Goal: Find specific page/section: Find specific page/section

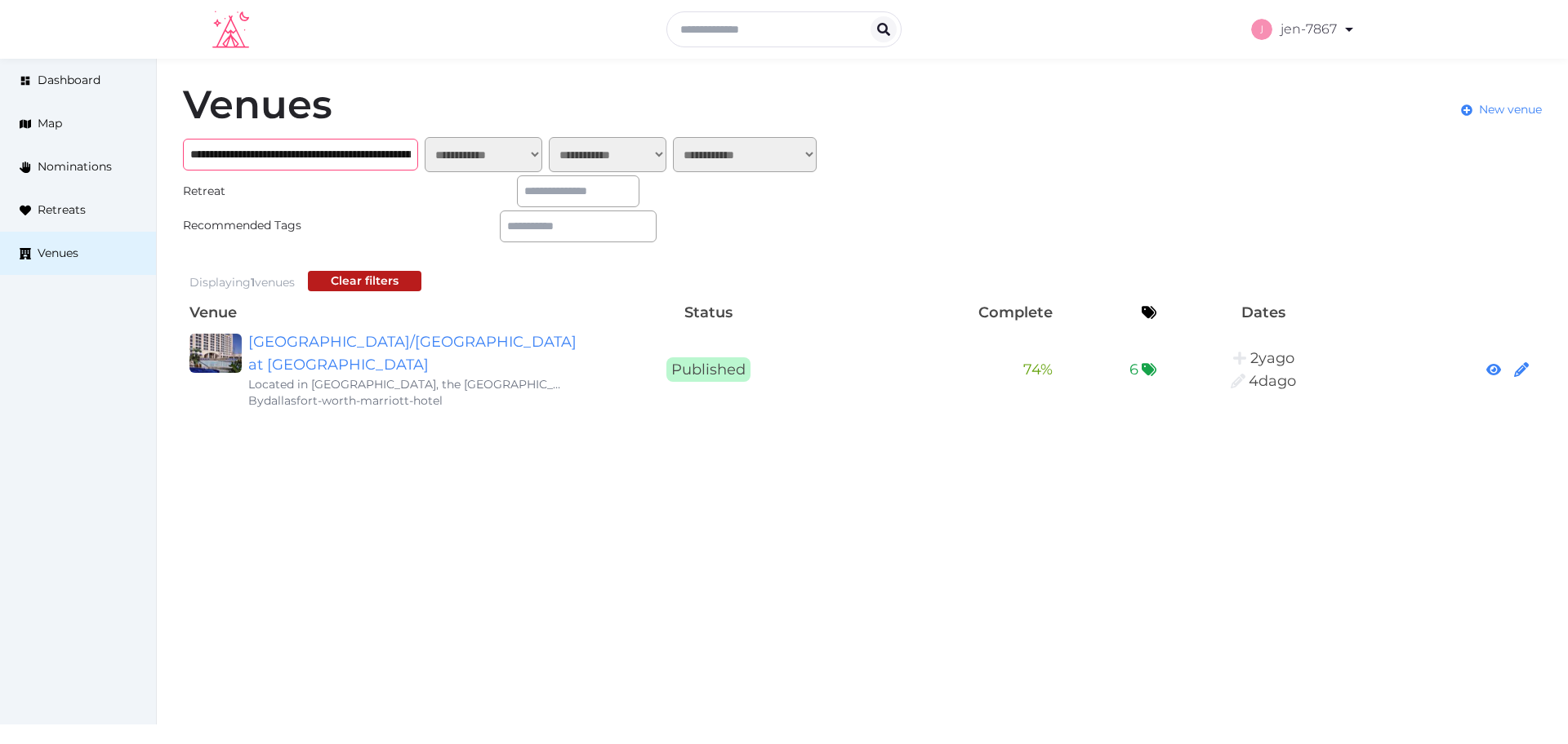
click at [355, 153] on input "**********" at bounding box center [301, 154] width 236 height 32
click at [357, 155] on input "**********" at bounding box center [301, 154] width 236 height 32
paste input "text"
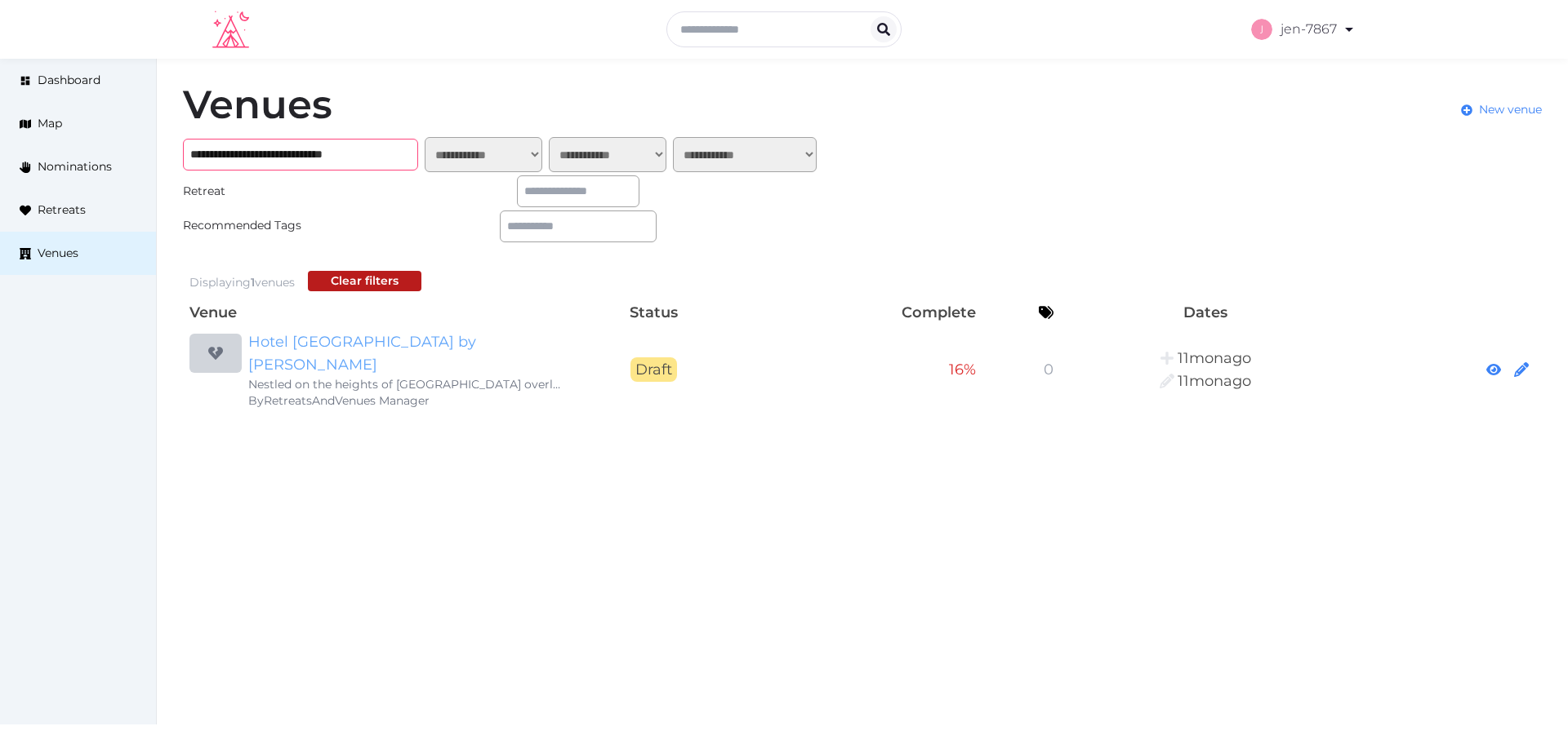
type input "**********"
